Goal: Task Accomplishment & Management: Manage account settings

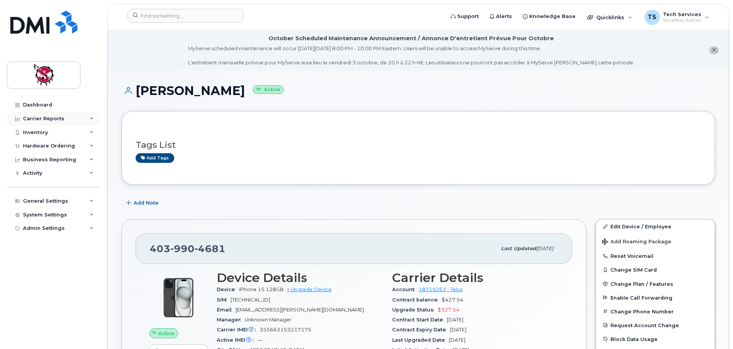
click at [44, 120] on div "Carrier Reports" at bounding box center [43, 119] width 41 height 6
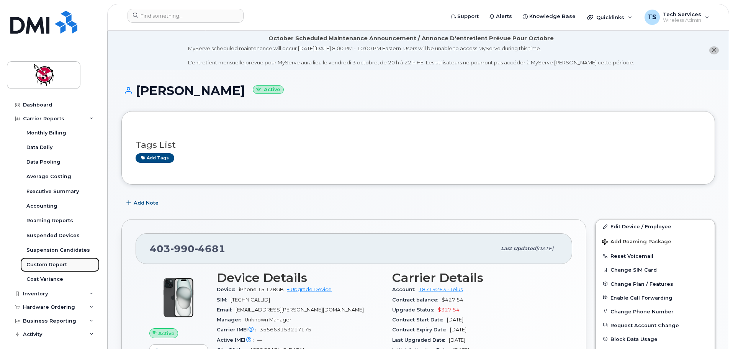
click at [49, 263] on div "Custom Report" at bounding box center [46, 264] width 41 height 7
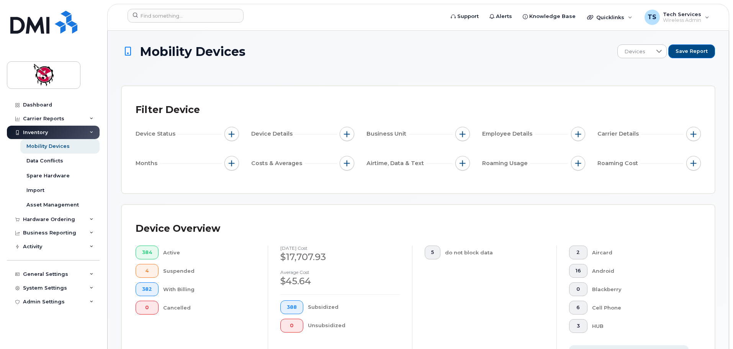
scroll to position [115, 0]
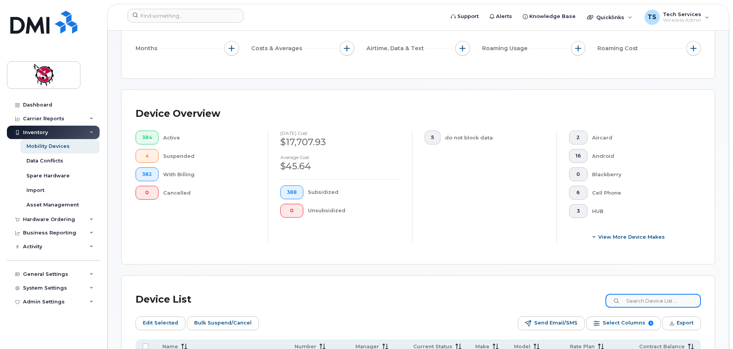
click at [654, 296] on input at bounding box center [652, 301] width 95 height 14
type input "0744"
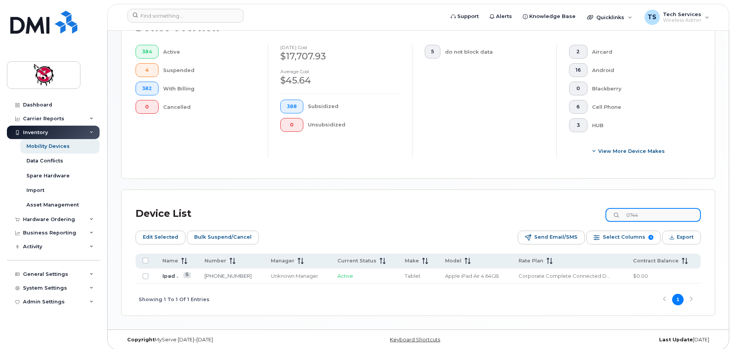
scroll to position [206, 0]
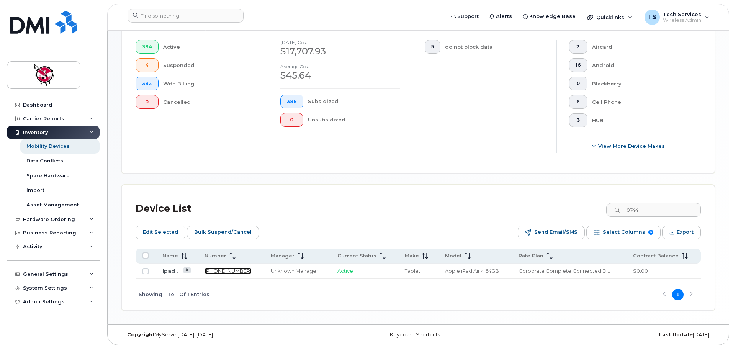
click at [224, 271] on link "[PHONE_NUMBER]" at bounding box center [227, 271] width 47 height 6
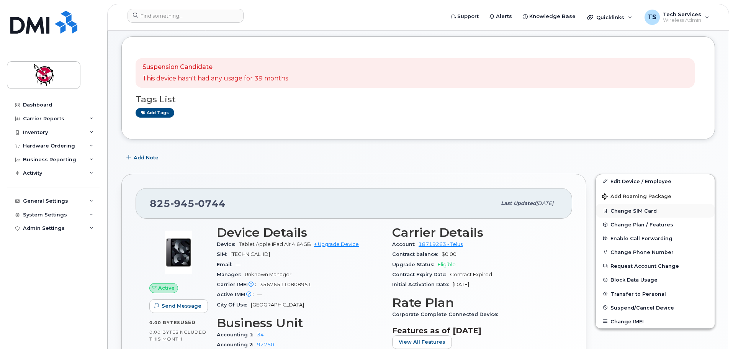
scroll to position [77, 0]
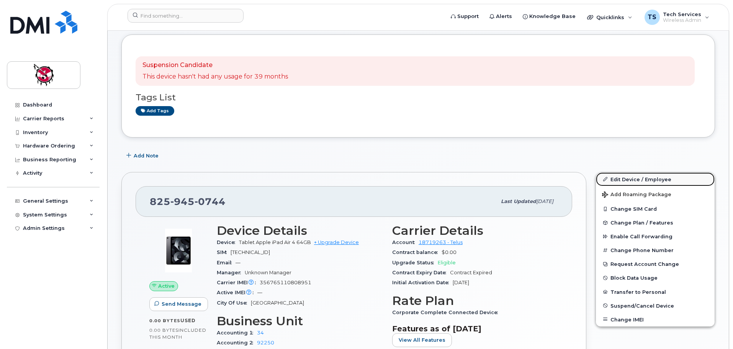
click at [638, 178] on link "Edit Device / Employee" at bounding box center [655, 179] width 119 height 14
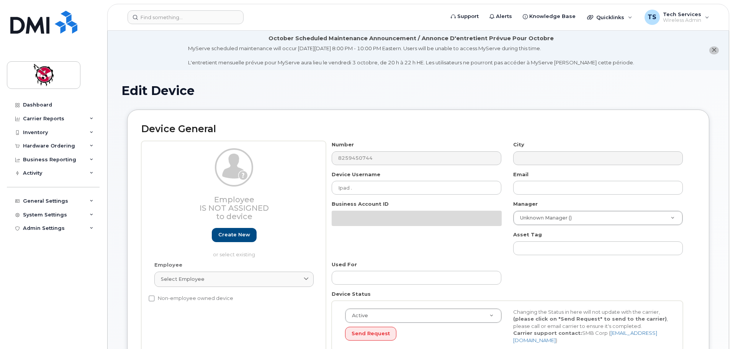
select select "10356"
select select "10349"
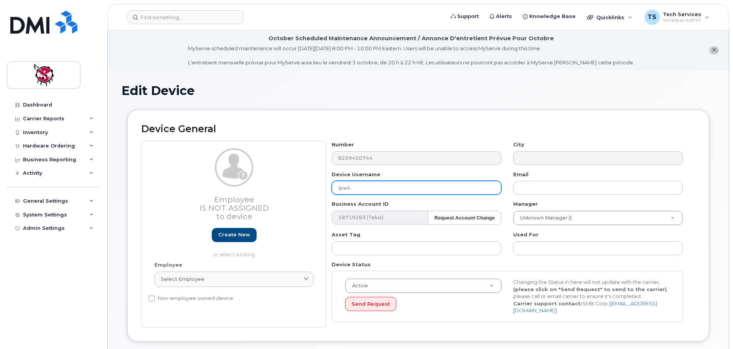
click at [375, 194] on input "Ipad ." at bounding box center [417, 188] width 170 height 14
drag, startPoint x: 370, startPoint y: 188, endPoint x: 292, endPoint y: 188, distance: 77.7
click at [292, 188] on div "Employee Is not assigned to device Create new or select existing Employee Selec…" at bounding box center [418, 234] width 554 height 186
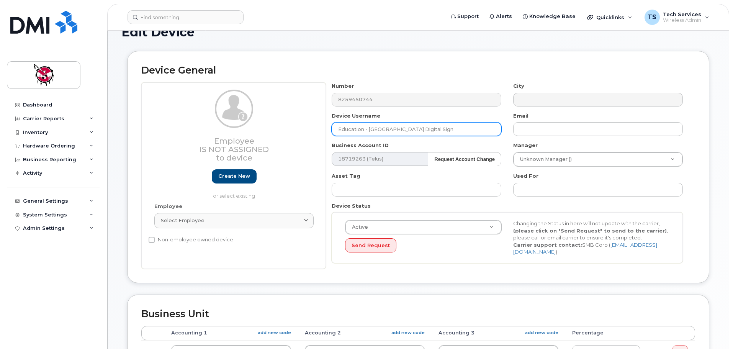
scroll to position [77, 0]
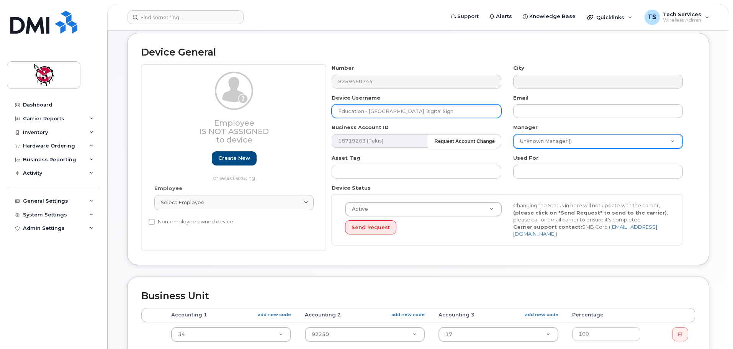
type input "Education - Eden Valley Digital Sign"
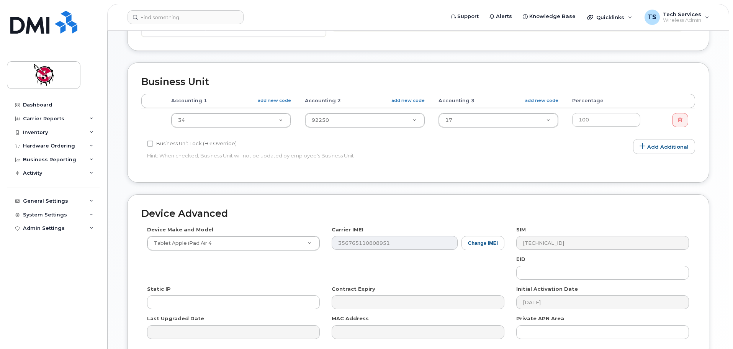
scroll to position [326, 0]
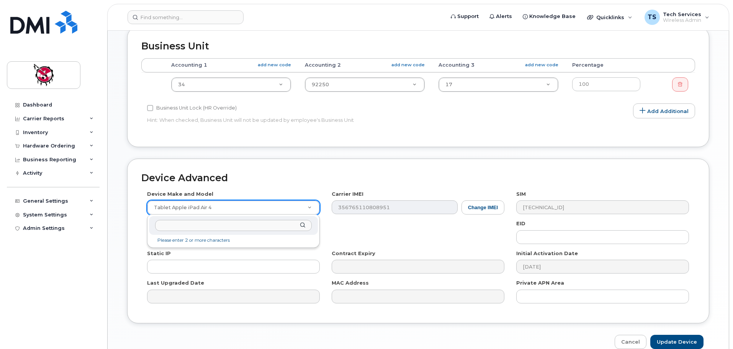
click at [227, 226] on input "text" at bounding box center [233, 225] width 157 height 11
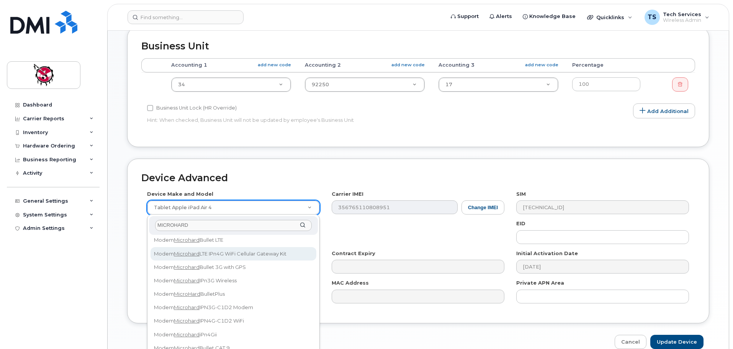
scroll to position [190, 0]
type input "MICROHARD"
select select "654"
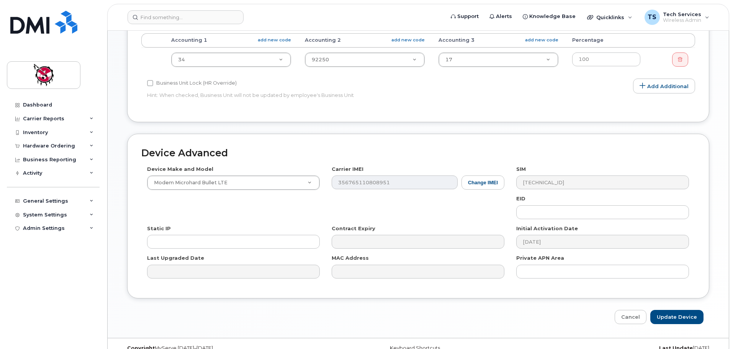
scroll to position [365, 0]
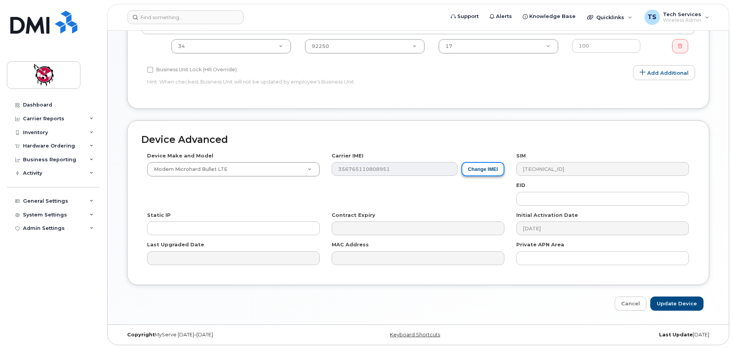
click at [491, 171] on button "Change IMEI" at bounding box center [482, 169] width 43 height 14
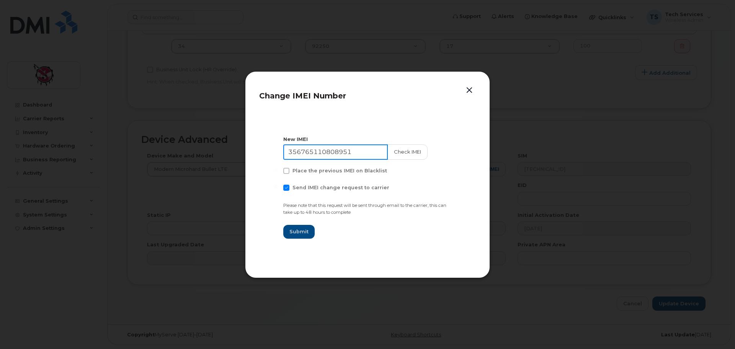
drag, startPoint x: 368, startPoint y: 152, endPoint x: 260, endPoint y: 152, distance: 108.4
click at [260, 152] on section "New IMEI 356765110808951 Check IMEI Place the previous IMEI on Blacklist Send I…" at bounding box center [367, 187] width 217 height 153
type input "866834040214194"
click at [406, 150] on button "Check IMEI" at bounding box center [407, 151] width 40 height 15
click at [300, 230] on span "Submit" at bounding box center [299, 231] width 19 height 7
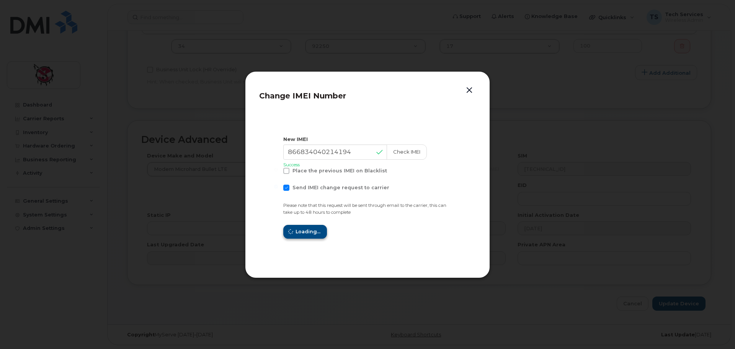
type input "866834040214194"
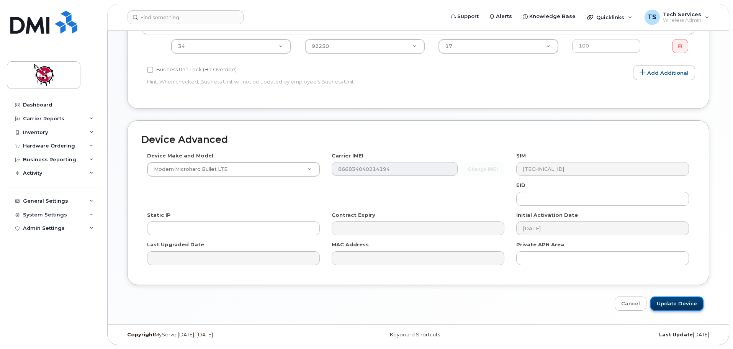
click at [672, 306] on input "Update Device" at bounding box center [676, 303] width 53 height 14
type input "Saving..."
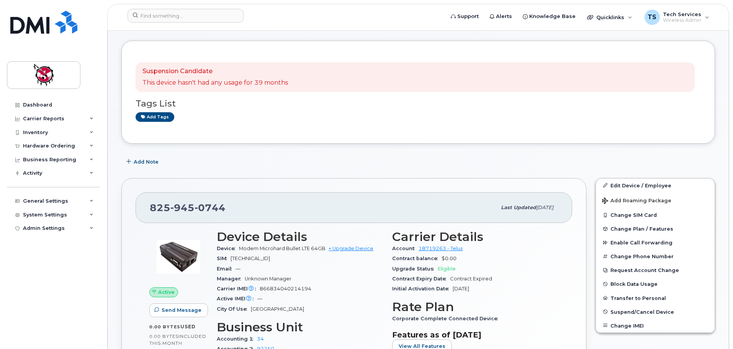
scroll to position [77, 0]
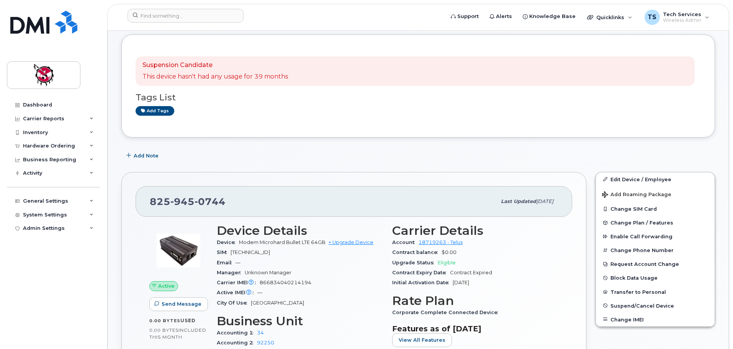
click at [270, 250] on span "[TECHNICAL_ID]" at bounding box center [250, 252] width 39 height 6
click at [270, 251] on span "8912230102177749870" at bounding box center [250, 252] width 39 height 6
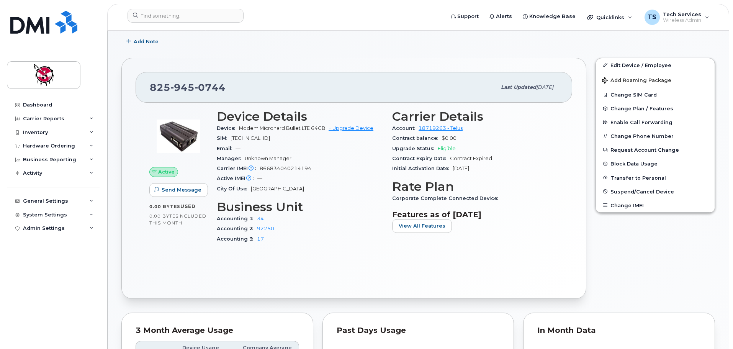
scroll to position [191, 0]
click at [626, 93] on button "Change SIM Card" at bounding box center [655, 94] width 119 height 14
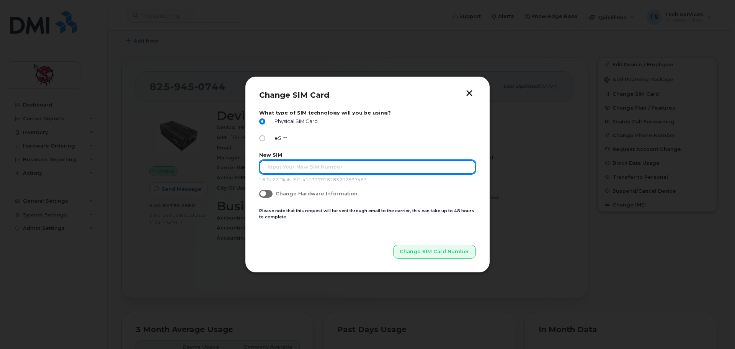
click at [309, 167] on input "text" at bounding box center [367, 167] width 217 height 14
click at [281, 166] on input "8912230102177749847" at bounding box center [367, 167] width 217 height 14
click at [295, 166] on input "8912230102177749847" at bounding box center [367, 167] width 217 height 14
click at [308, 166] on input "8912230102177749847" at bounding box center [367, 167] width 217 height 14
click at [322, 167] on input "8912230102177749847" at bounding box center [367, 167] width 217 height 14
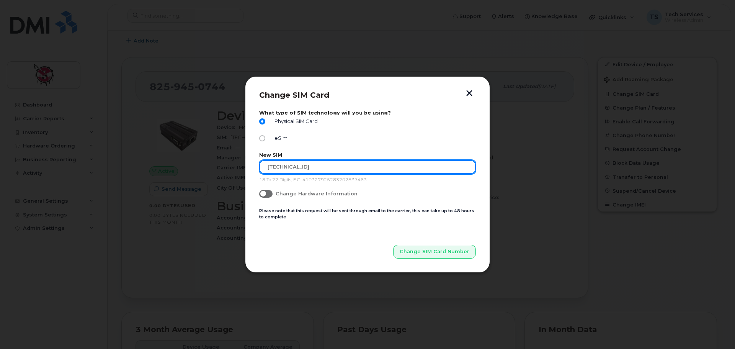
type input "8912230102177749847"
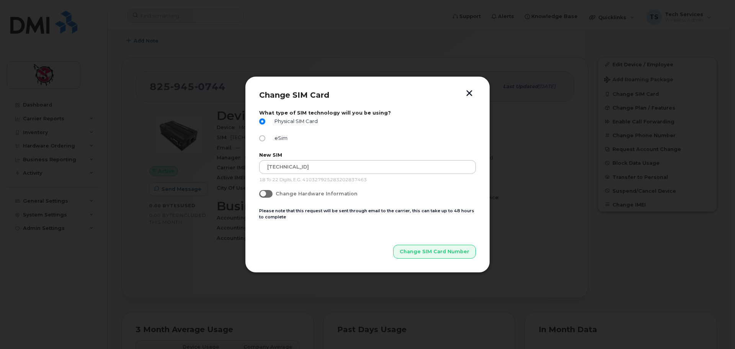
click at [469, 92] on button "button" at bounding box center [469, 94] width 11 height 8
